Goal: Transaction & Acquisition: Obtain resource

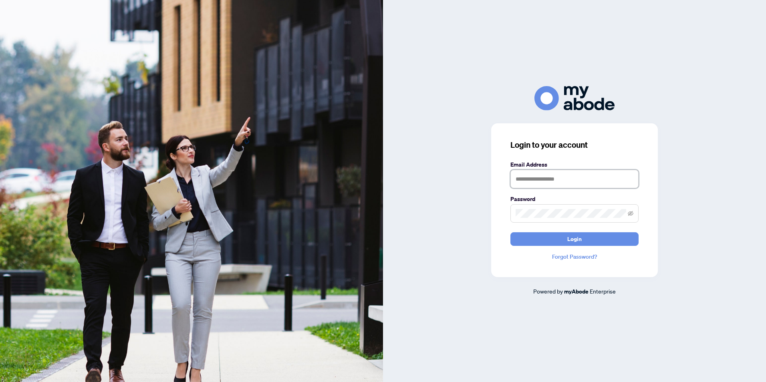
click at [531, 175] on input "text" at bounding box center [574, 179] width 128 height 18
type input "*"
type input "**********"
click at [510, 232] on button "Login" at bounding box center [574, 239] width 128 height 14
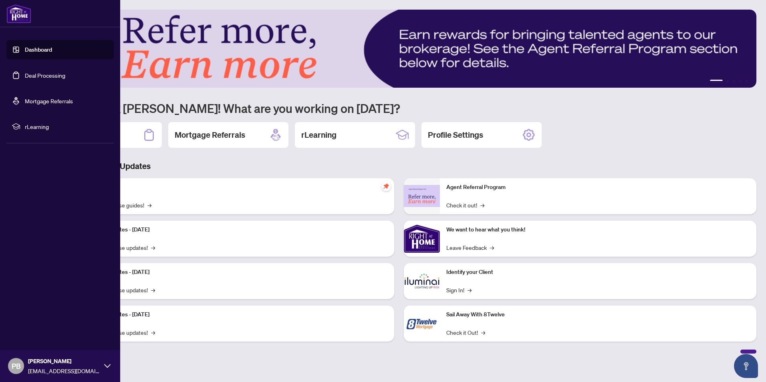
click at [41, 77] on link "Deal Processing" at bounding box center [45, 75] width 40 height 7
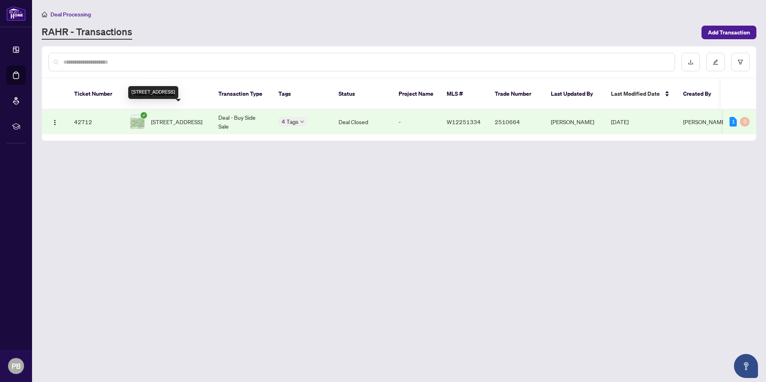
click at [170, 117] on span "[STREET_ADDRESS]" at bounding box center [176, 121] width 51 height 9
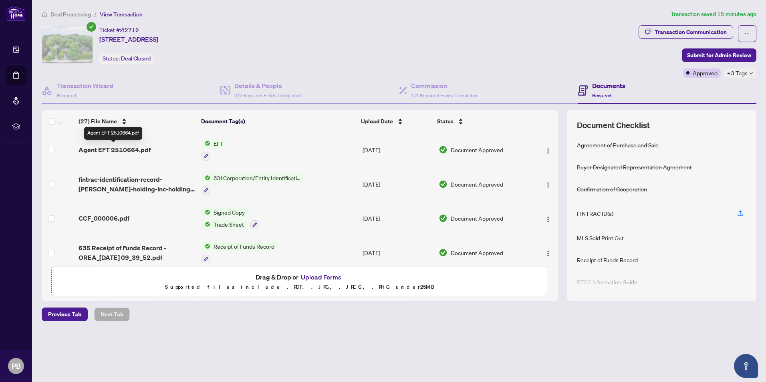
click at [137, 150] on span "Agent EFT 2510664.pdf" at bounding box center [114, 150] width 72 height 10
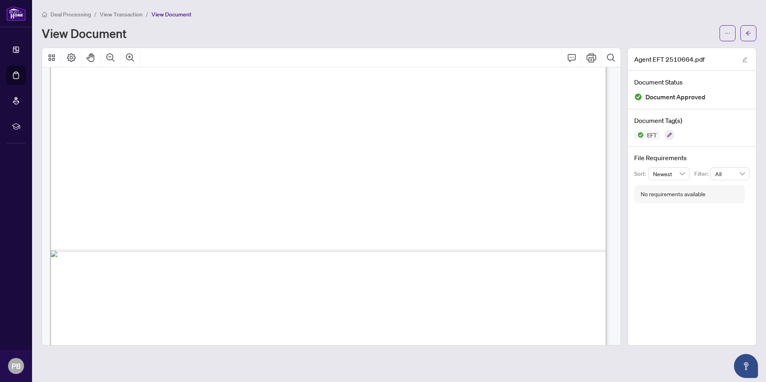
scroll to position [458, 0]
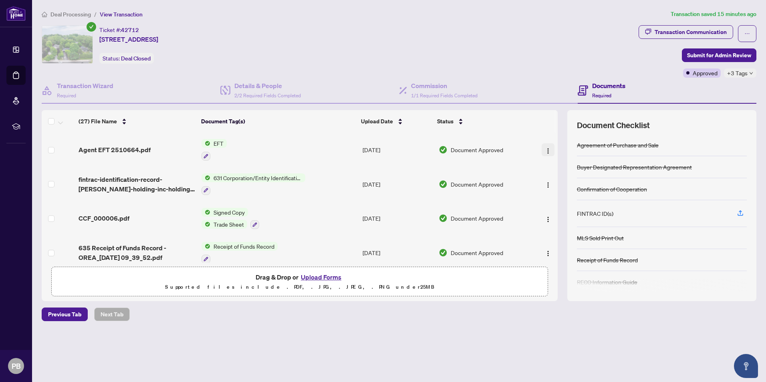
click at [545, 148] on img "button" at bounding box center [548, 151] width 6 height 6
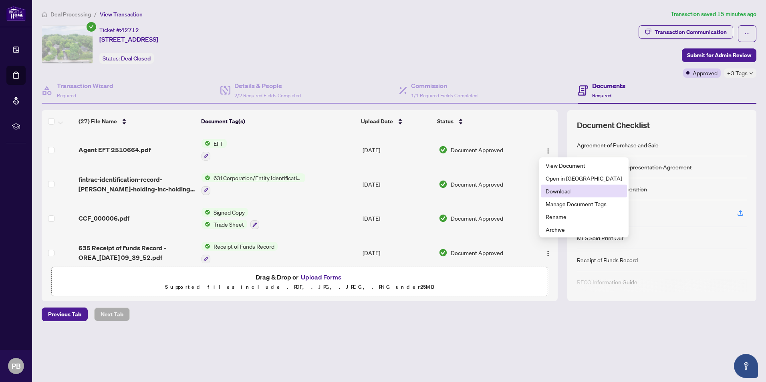
click at [561, 191] on span "Download" at bounding box center [583, 191] width 76 height 9
